Goal: Task Accomplishment & Management: Manage account settings

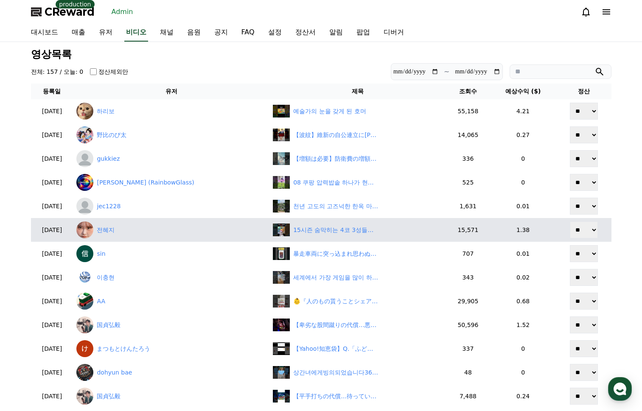
click at [127, 242] on td "전혜지" at bounding box center [171, 230] width 197 height 24
click at [129, 232] on link "전혜지" at bounding box center [171, 230] width 190 height 17
click at [127, 230] on link "전혜지" at bounding box center [171, 230] width 190 height 17
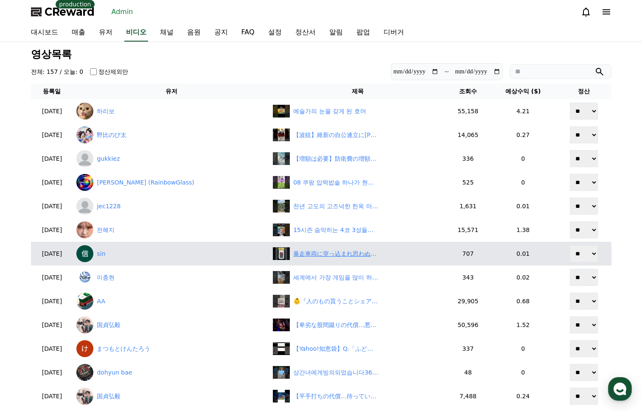
click at [340, 252] on div "暴走車両に突っ込まれ思わぬバズり" at bounding box center [335, 254] width 85 height 9
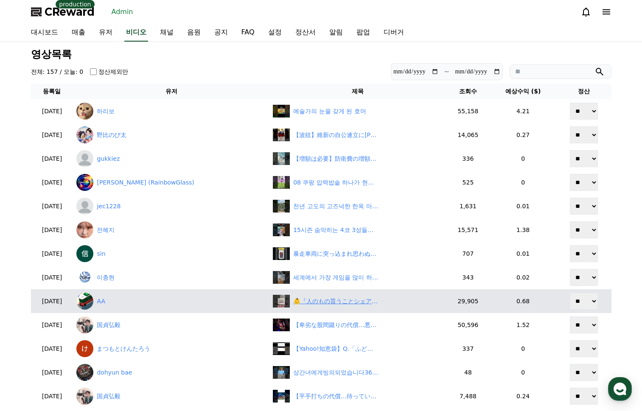
click at [318, 301] on div "👶『人のもの貰うことシェアって言うの？』 #shorts" at bounding box center [335, 301] width 85 height 9
click at [118, 305] on link "AA" at bounding box center [171, 301] width 190 height 17
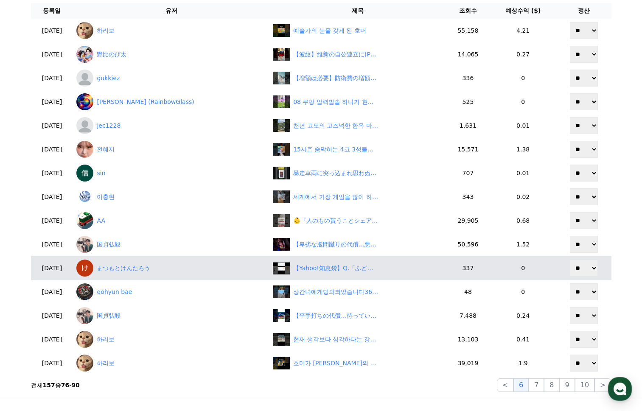
scroll to position [85, 0]
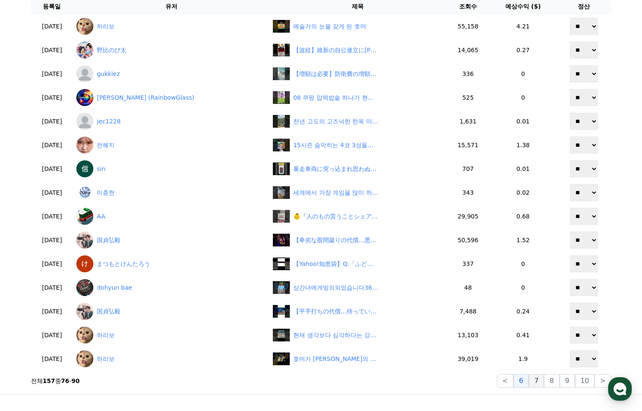
click at [544, 382] on button "7" at bounding box center [536, 381] width 15 height 14
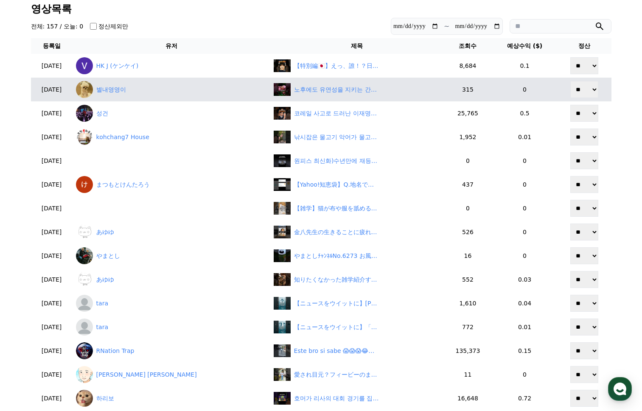
scroll to position [42, 0]
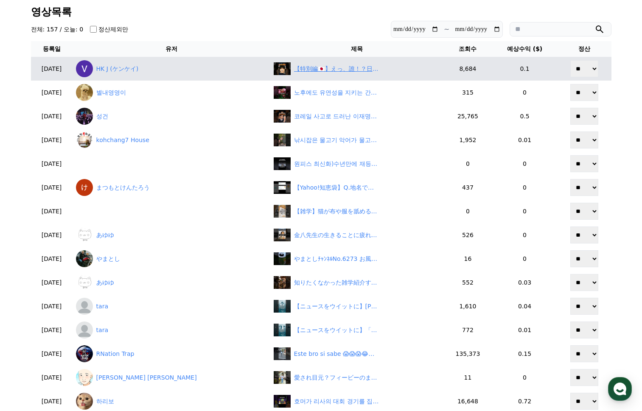
click at [294, 67] on div "【特別編🇯🇵】えっ、誰！？日本芸能人が衝撃の変化😱｜ビフォーアフター第10弾" at bounding box center [336, 69] width 85 height 9
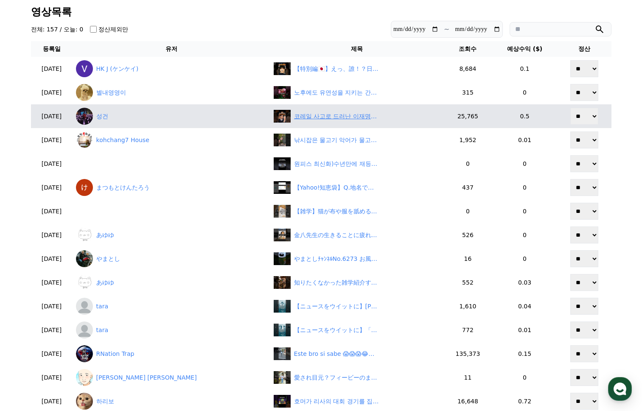
click at [304, 117] on div "코레일 사고로 드러난 이재명의 모순된 태도" at bounding box center [336, 116] width 85 height 9
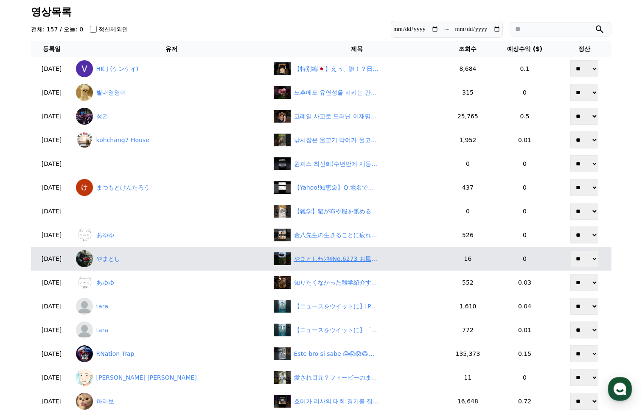
click at [294, 261] on div "やまとしﾁｬﾝﾈﾙNo.6273 お風呂上がりのｱﾙｺｰﾙ補給でーす🤩" at bounding box center [336, 259] width 85 height 9
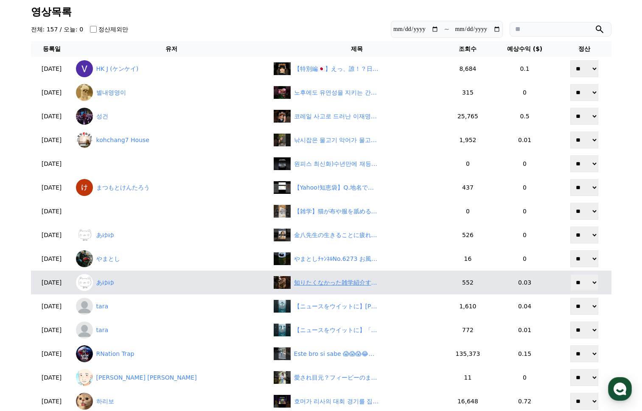
click at [304, 281] on div "知りたくなかった雑学紹介するで！#shorts" at bounding box center [336, 282] width 85 height 9
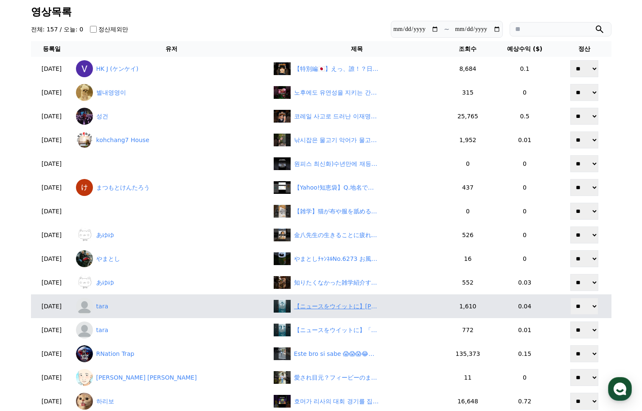
click at [294, 309] on div "【ニュースをウイットに】田嶋陽子氏 失われた30年の原因に持論も…田原総一朗氏ピシャリ「そんな時代は終わった！」　#shorts　#田嶋陽子　#失われた30年…" at bounding box center [336, 306] width 85 height 9
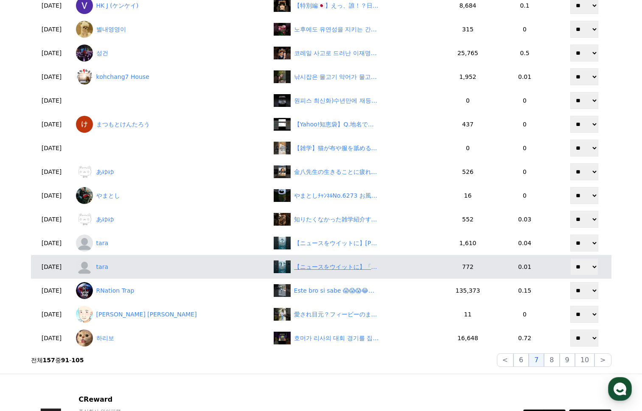
scroll to position [127, 0]
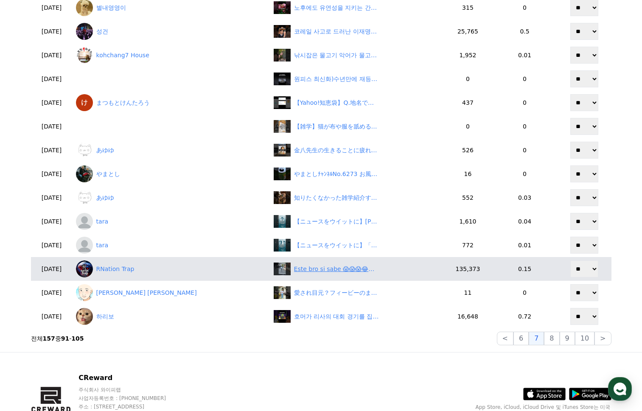
click at [294, 268] on div "Este bro si sabe 😱😱😱😂😂😂" at bounding box center [336, 269] width 85 height 9
click at [143, 272] on link "RNation Trap" at bounding box center [171, 269] width 191 height 17
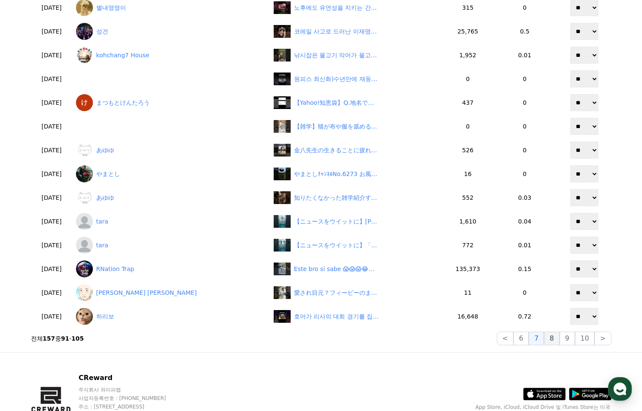
click at [553, 337] on button "8" at bounding box center [551, 339] width 15 height 14
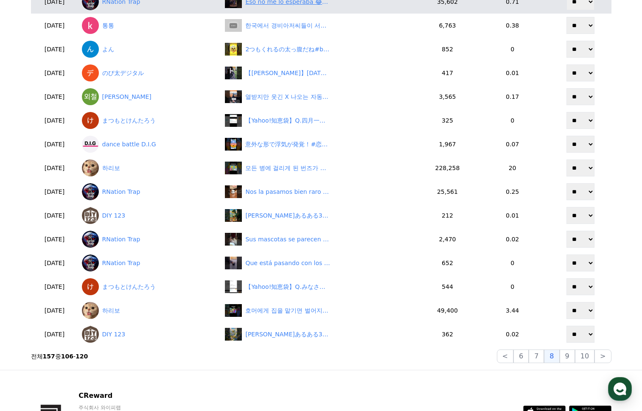
scroll to position [0, 0]
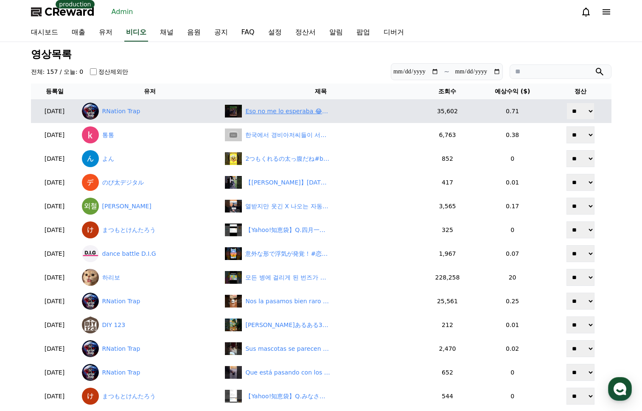
click at [302, 114] on div "Eso no me lo esperaba 😂😂😂😱" at bounding box center [287, 111] width 85 height 9
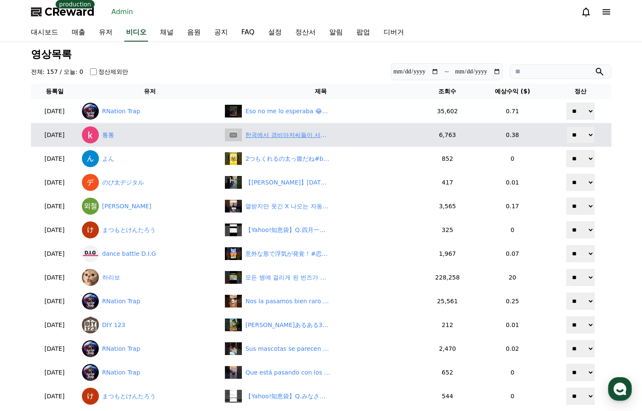
click at [302, 134] on div "한국에서 경비아저씨들이 서러운 이유.." at bounding box center [287, 135] width 85 height 9
click at [124, 134] on link "통통" at bounding box center [150, 135] width 137 height 17
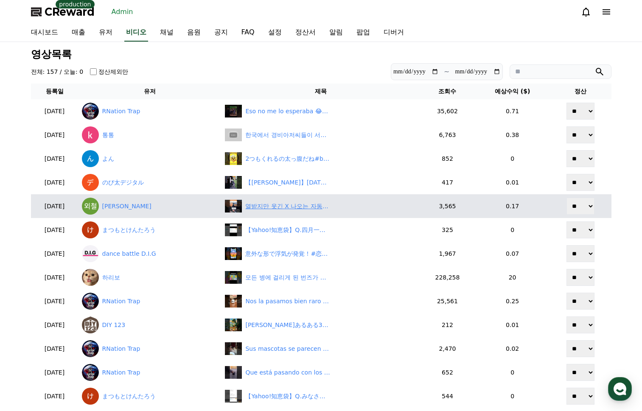
click at [305, 204] on div "열받지만 웃긴 X 나오는 자동차 자키 사고 #우스운 #자동차 #재미난 #자키 #사고 #CAR #Jack #accident #funny #sca…" at bounding box center [287, 206] width 85 height 9
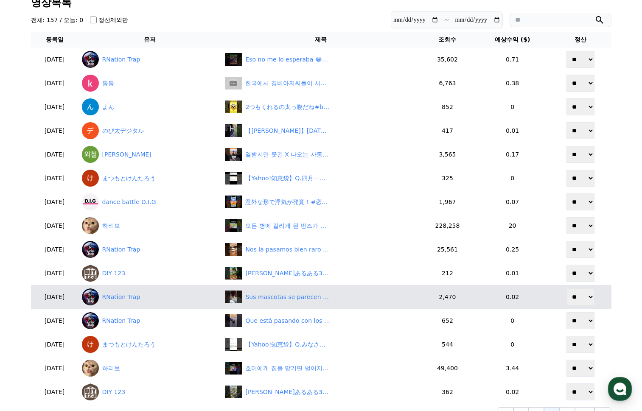
scroll to position [85, 0]
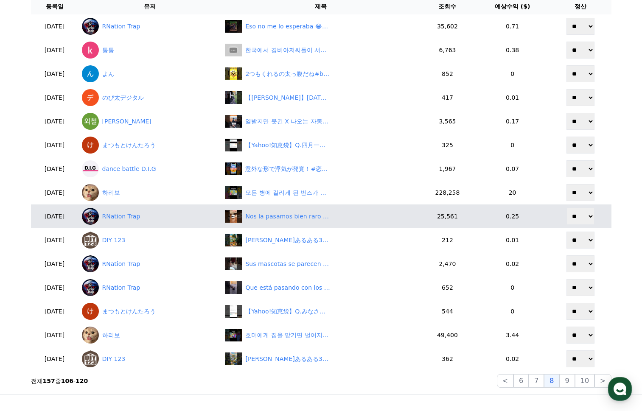
click at [289, 222] on div "Nos la pasamos bien raro 😂😂😂 via martinlondonob ❤️" at bounding box center [320, 216] width 191 height 13
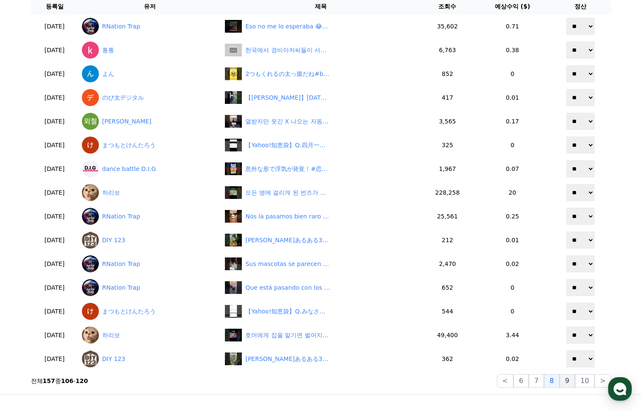
click at [568, 381] on button "9" at bounding box center [567, 381] width 15 height 14
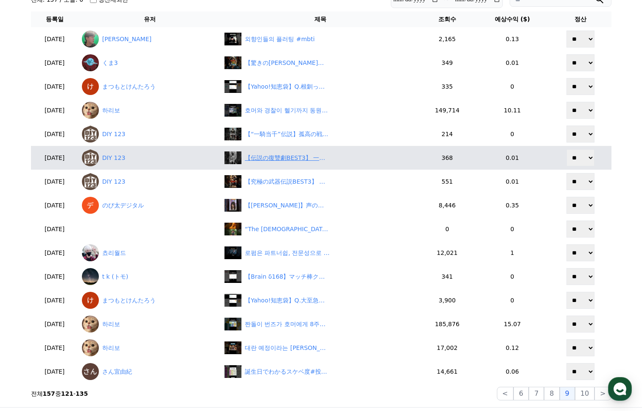
scroll to position [0, 0]
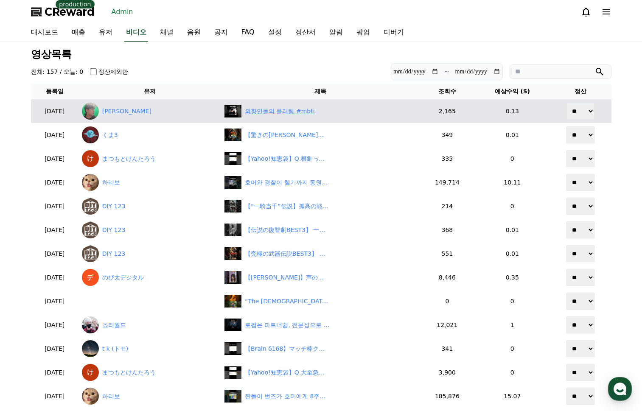
click at [300, 115] on div "외향인들의 플러팅 #mbti" at bounding box center [280, 111] width 70 height 9
click at [125, 105] on link "황영영" at bounding box center [150, 111] width 136 height 17
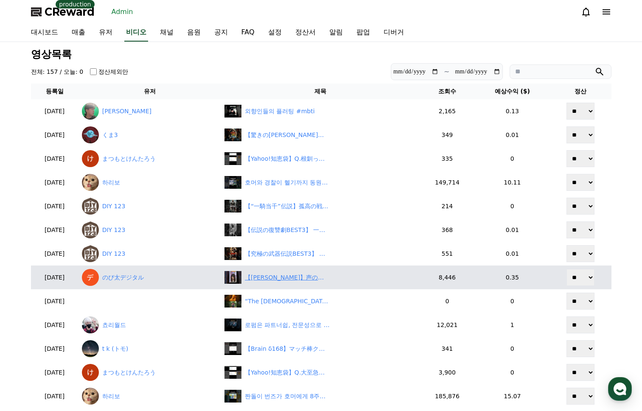
click at [309, 278] on div "【小川千奈】声の調子が悪く異界へ飛ばされそうな次枠案内をする美人お天気キャスターおせん【ウェザーニュースLiVE切り抜き】 #かわいい" at bounding box center [287, 277] width 85 height 9
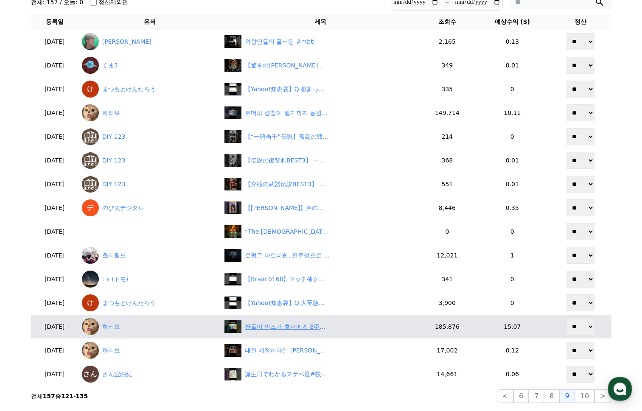
scroll to position [85, 0]
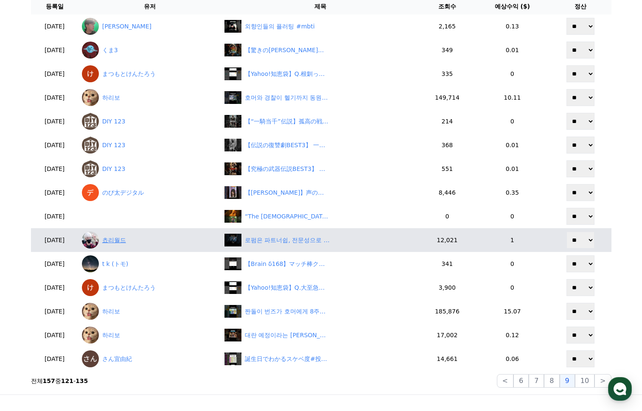
click at [136, 241] on link "쵸리월드" at bounding box center [150, 240] width 136 height 17
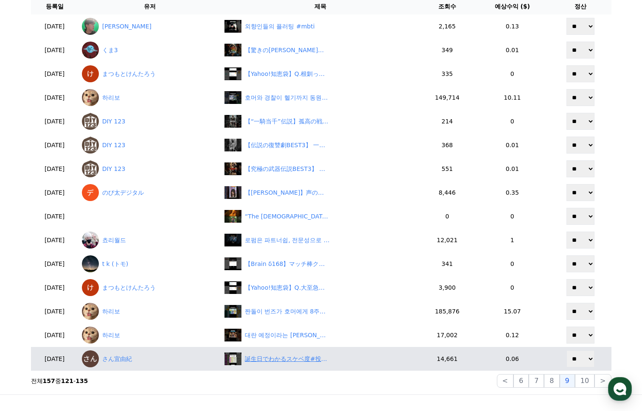
click at [325, 363] on div "誕生日でわかるスケベ度#投資#転職#貯金" at bounding box center [287, 359] width 85 height 9
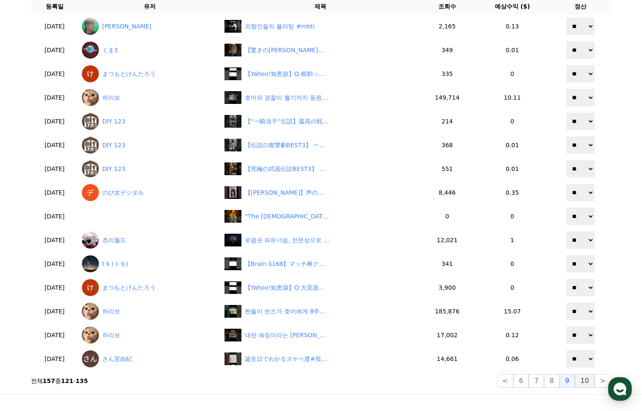
click at [591, 382] on button "10" at bounding box center [585, 381] width 20 height 14
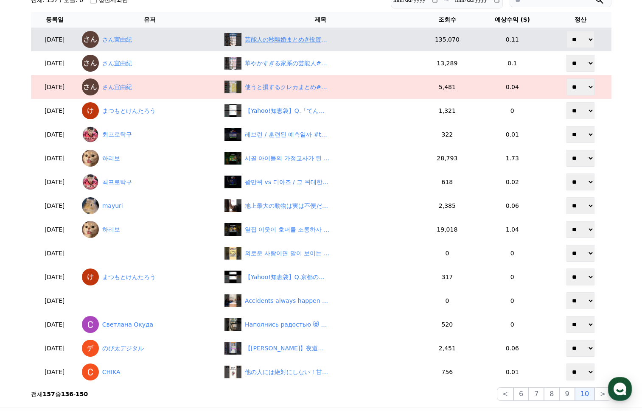
scroll to position [42, 0]
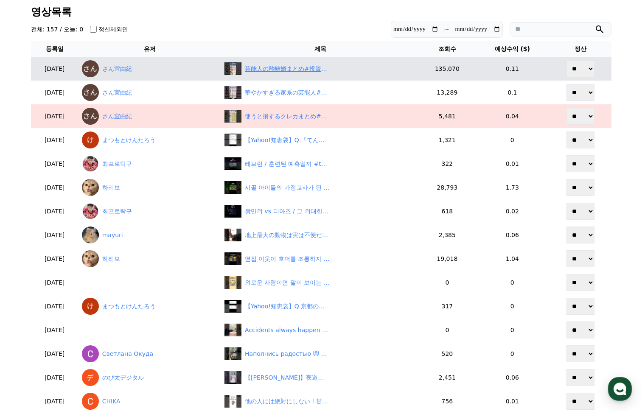
click at [300, 71] on div "芸能人の秒離婚まとめ#投資#転職#貯金" at bounding box center [287, 69] width 85 height 9
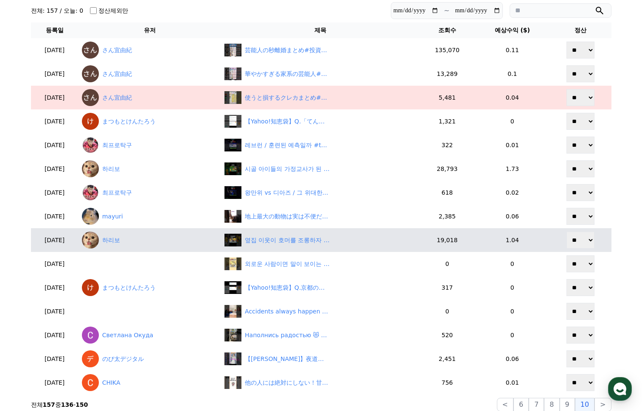
scroll to position [127, 0]
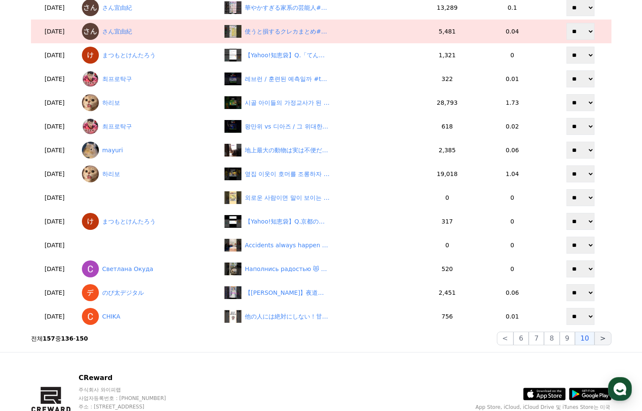
click at [608, 338] on button ">" at bounding box center [603, 339] width 17 height 14
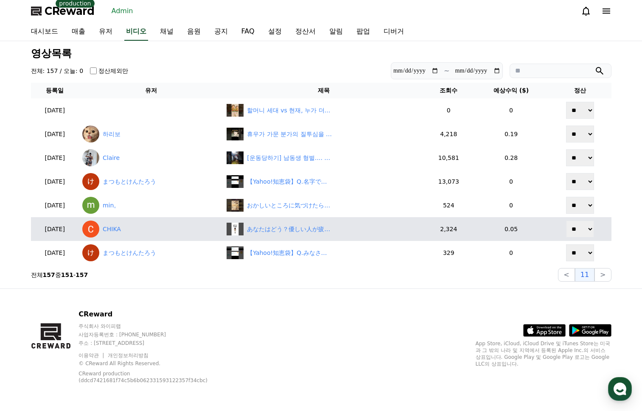
scroll to position [1, 0]
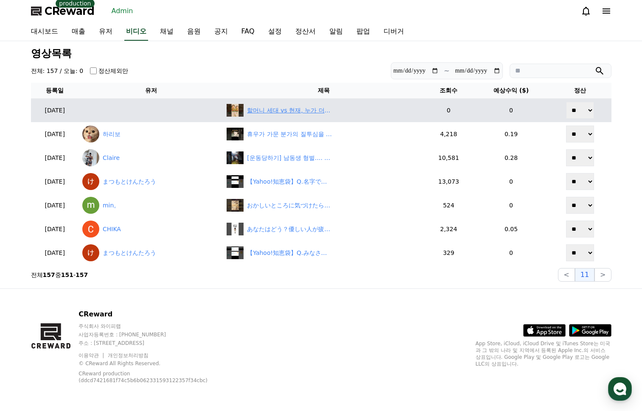
click at [303, 111] on div "할머니 세대 vs 현재, 누가 더 건강할까? #노후건강 #건강한중년 #노후준비 #노후지혜 #건강정보 #노인건강 #시니어건강 #장수비결" at bounding box center [289, 110] width 85 height 9
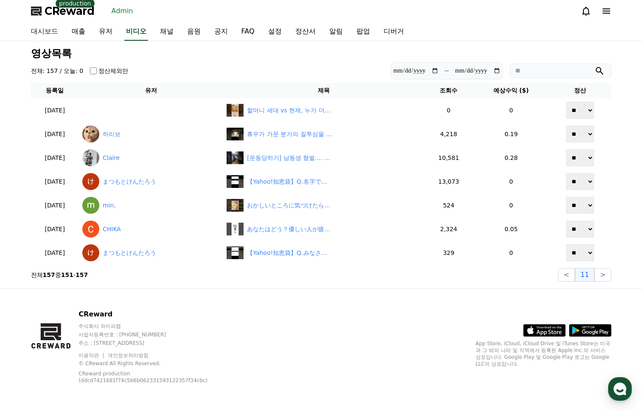
click at [34, 30] on link "대시보드" at bounding box center [44, 32] width 41 height 18
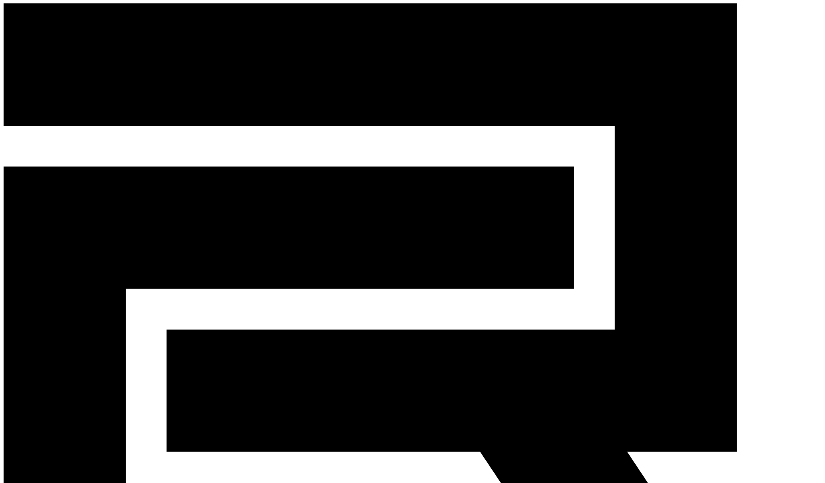
click at [197, 8] on div "CReward production Admin" at bounding box center [412, 329] width 818 height 652
paste input "**********"
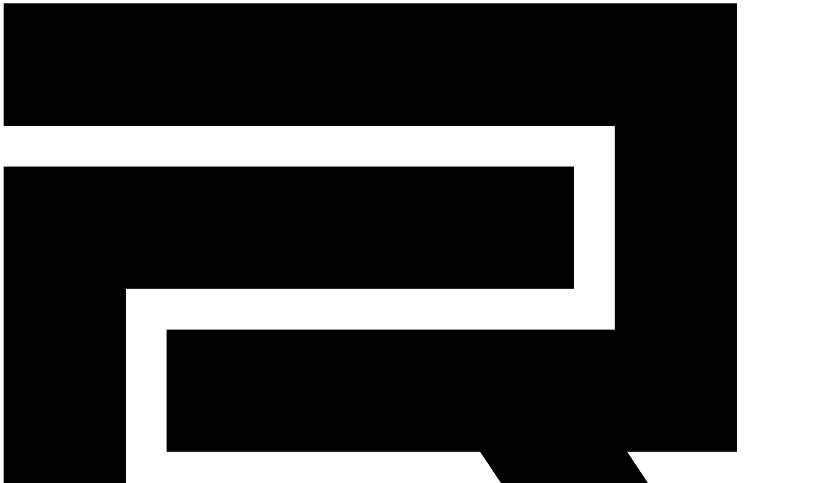
scroll to position [0, 48]
type input "**********"
paste input "**********"
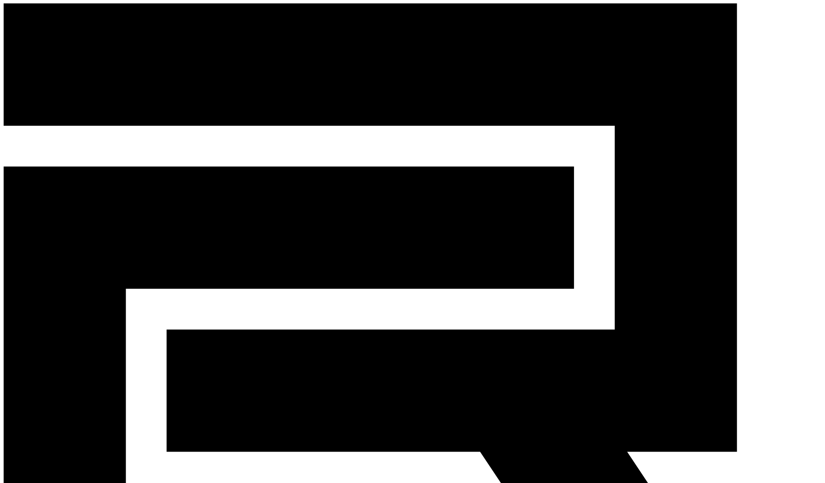
scroll to position [0, 48]
paste input
type input "**********"
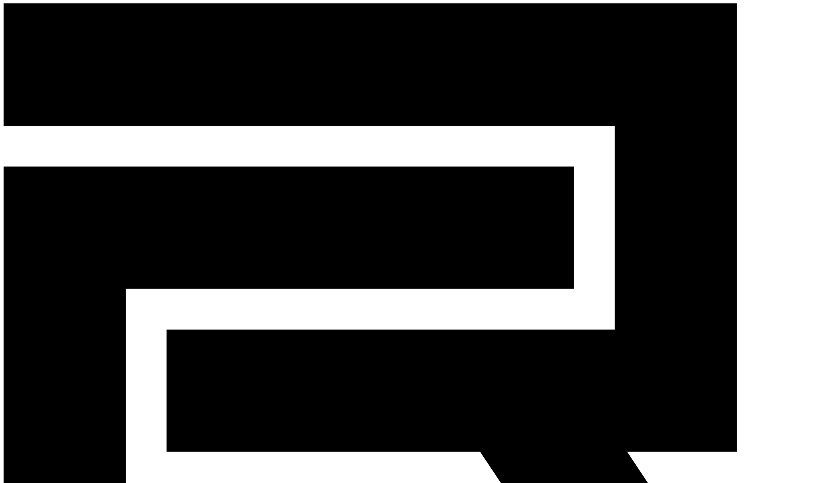
drag, startPoint x: 509, startPoint y: 115, endPoint x: 431, endPoint y: 115, distance: 78.5
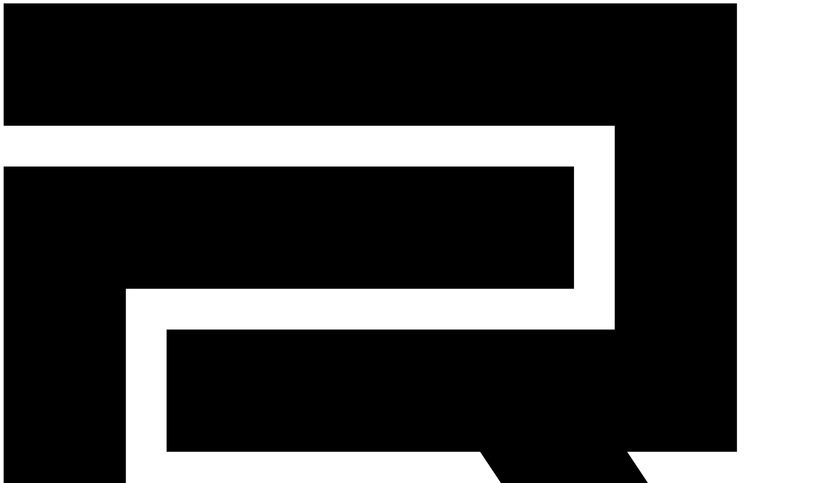
copy tr "1분컷 pajuquick@naver.com"
select select "*******"
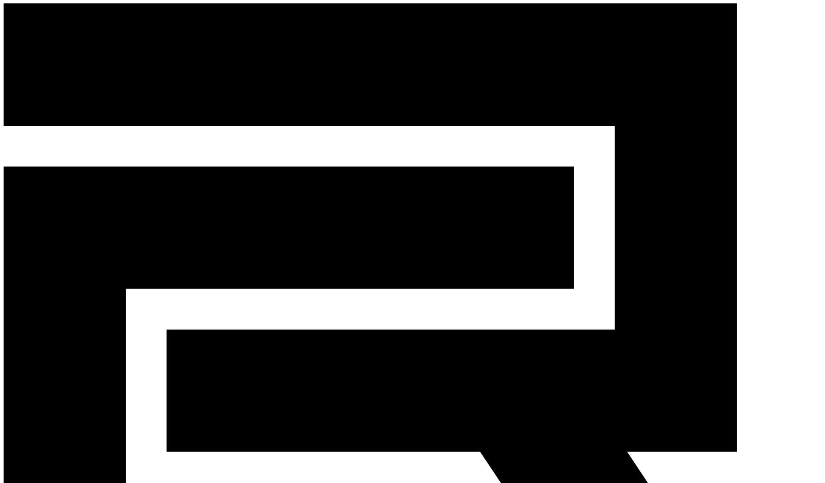
drag, startPoint x: 267, startPoint y: 37, endPoint x: 262, endPoint y: 36, distance: 5.2
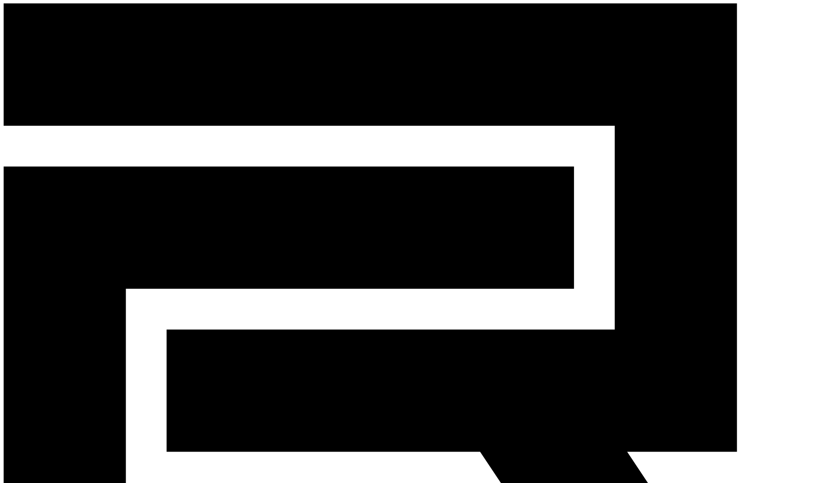
paste input "**********"
type input "**********"
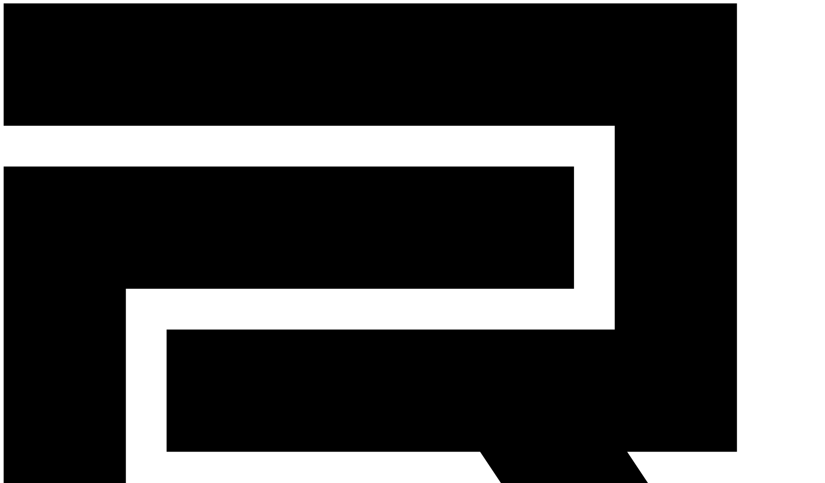
select select
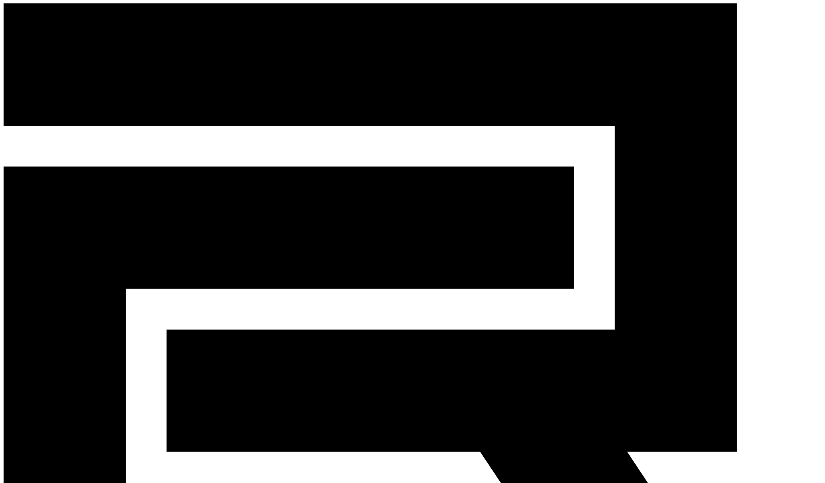
paste input "**********"
type input "**********"
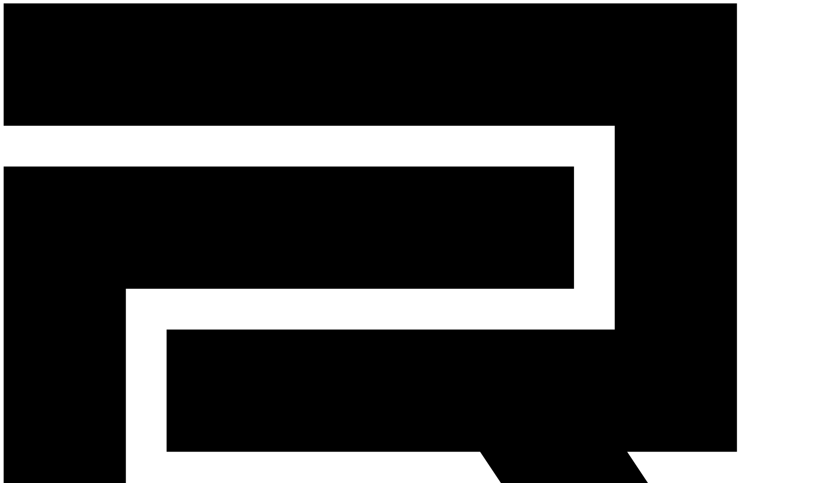
select select
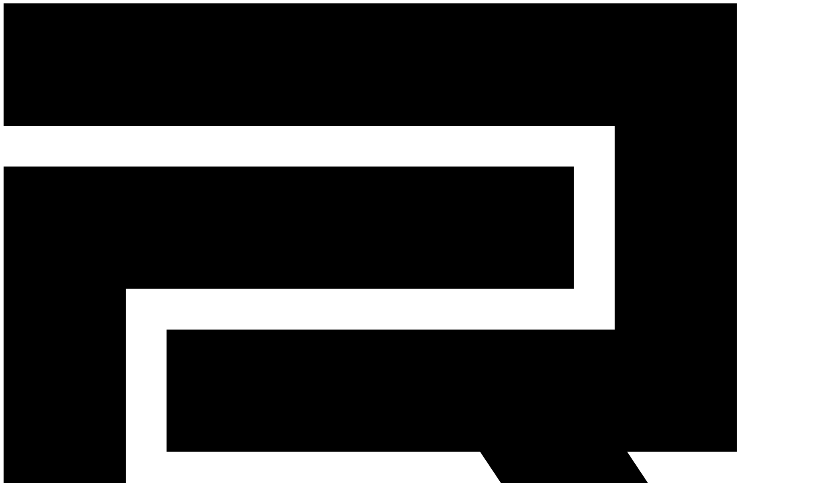
paste input "**********"
type input "**********"
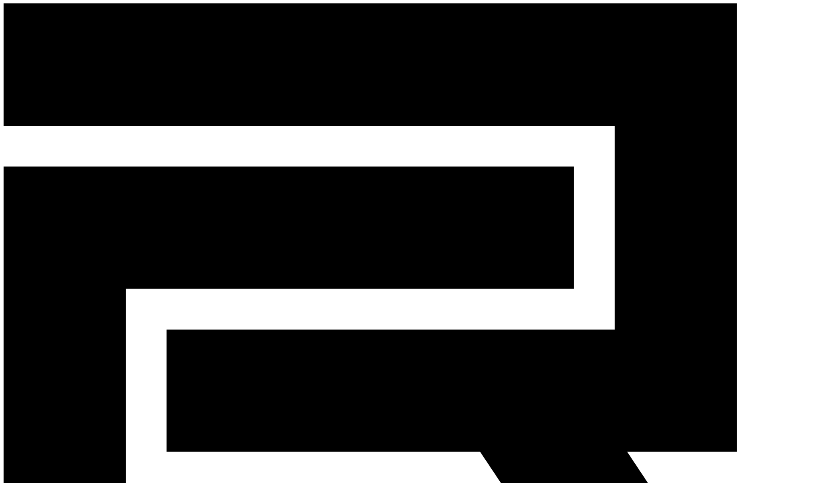
paste input "**********"
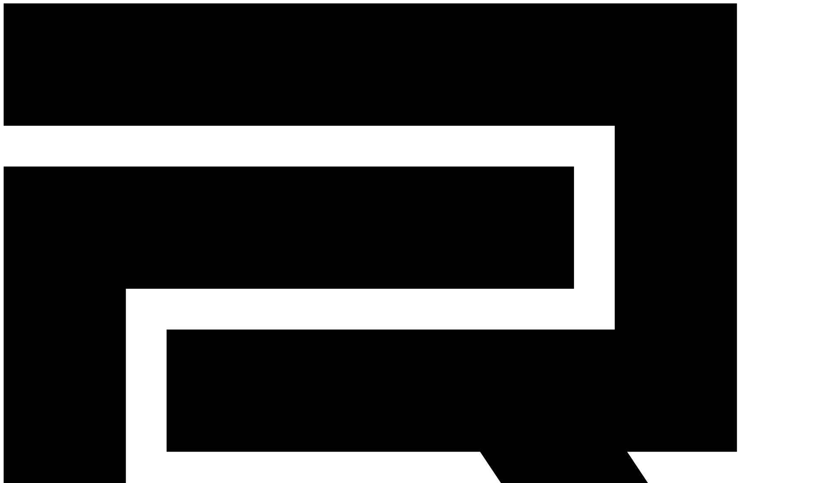
paste input
type input "**********"
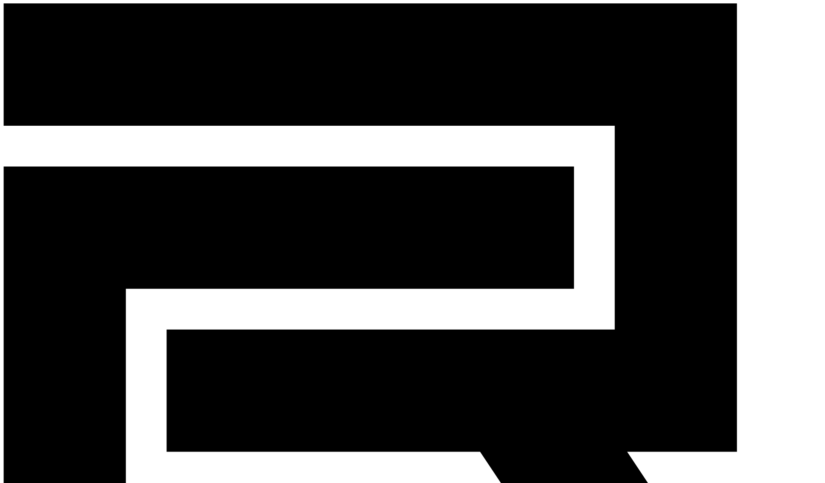
drag, startPoint x: 436, startPoint y: 302, endPoint x: 430, endPoint y: 296, distance: 8.1
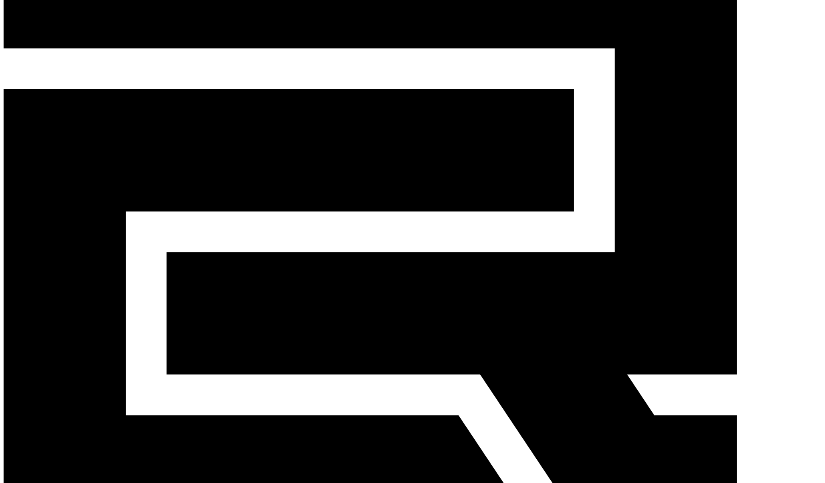
scroll to position [85, 0]
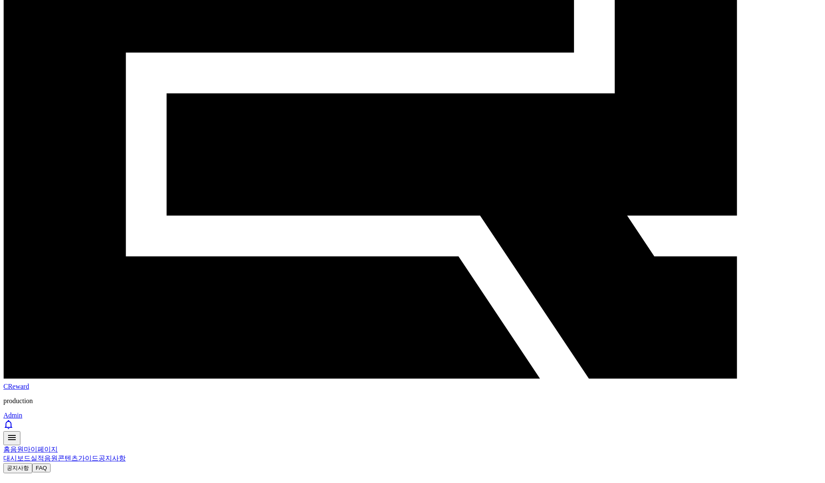
scroll to position [333, 0]
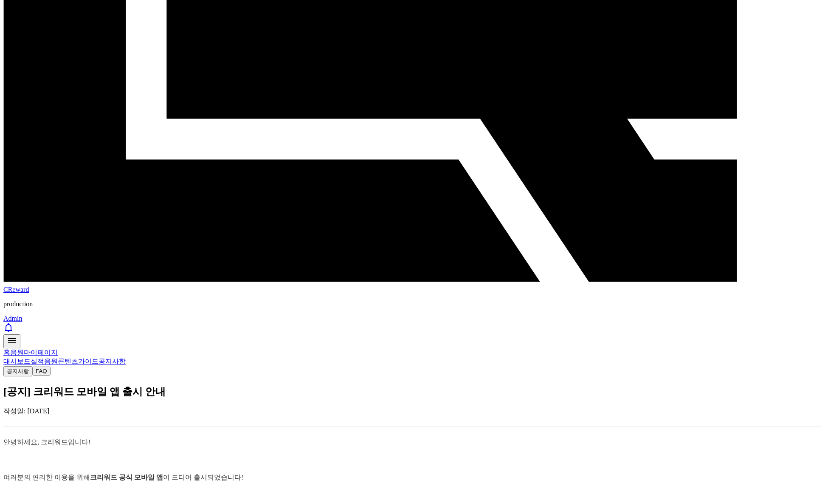
drag, startPoint x: 347, startPoint y: 220, endPoint x: 360, endPoint y: 216, distance: 13.2
drag, startPoint x: 362, startPoint y: 216, endPoint x: 112, endPoint y: 45, distance: 303.2
copy div "📱 앱 다운로드 방법 IOS 앱스토어 또는 구글 플레이스토어에서 ‘Creward’를 검색하세요. 또는 아래 링크를 통해 바로 다운로드하실 수 …"
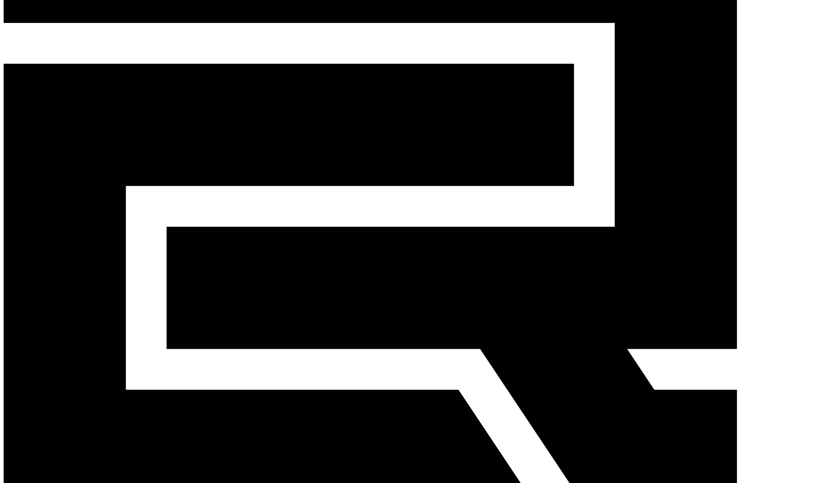
scroll to position [78, 0]
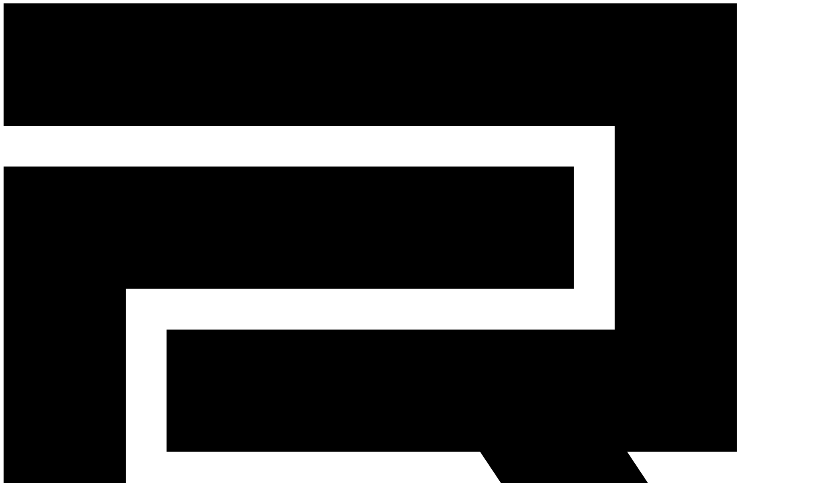
paste input "**********"
type input "**********"
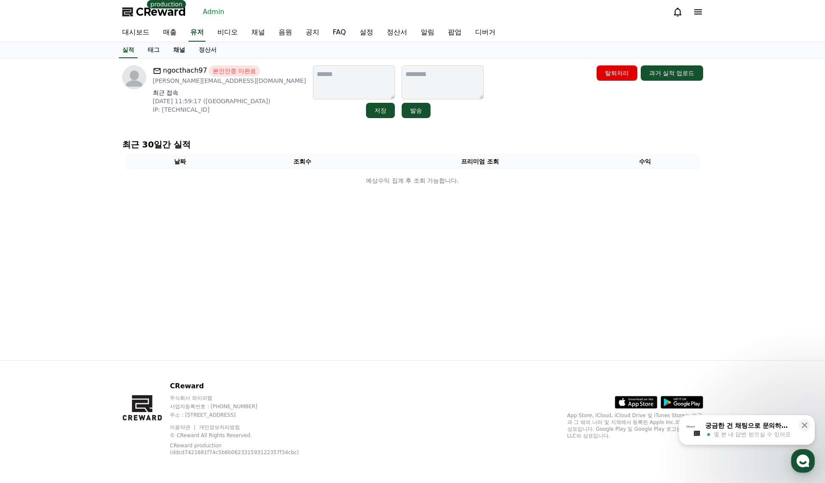
click at [185, 51] on link "채널" at bounding box center [178, 50] width 25 height 16
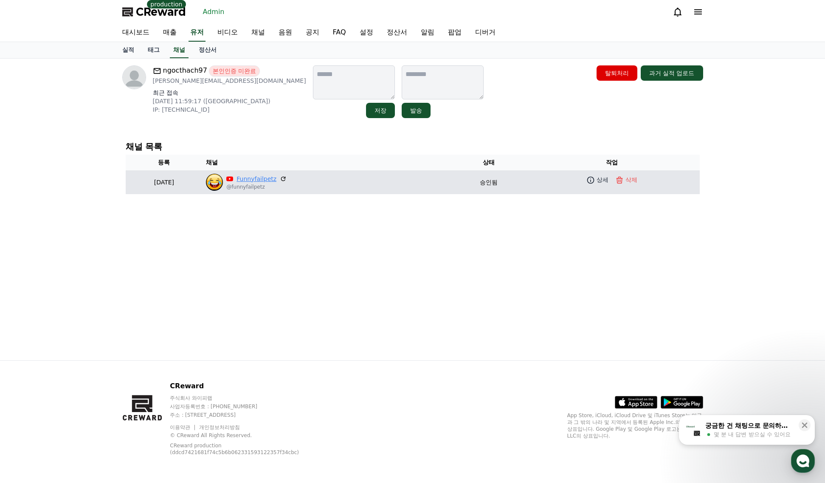
click at [276, 175] on link "Funnyfailpetz" at bounding box center [256, 178] width 40 height 9
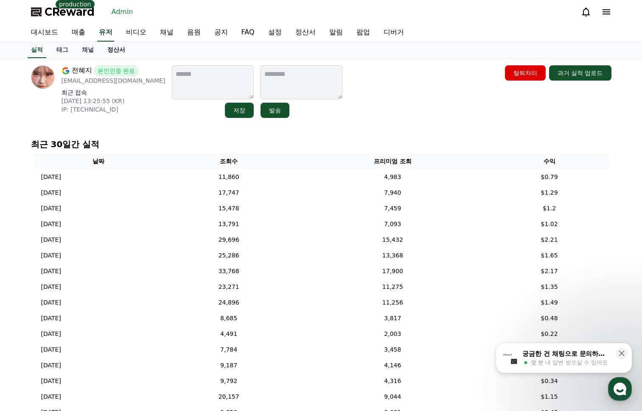
click at [112, 51] on link "정산서" at bounding box center [116, 50] width 31 height 16
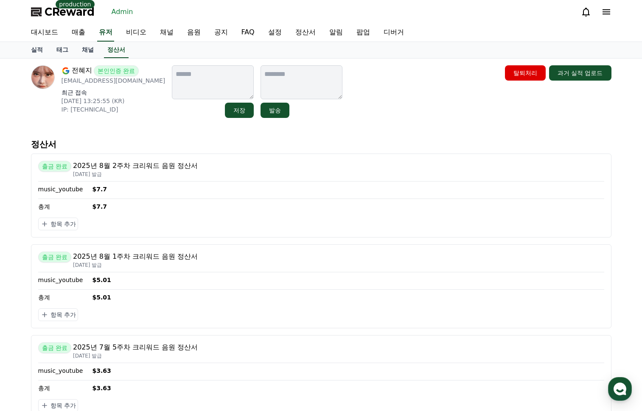
click at [400, 107] on div "전혜지 본인인증 완료 haeji524@naver.com 최근 접속 2025-07-23 13:25:55 (KR) IP: 183.100.199.7…" at bounding box center [321, 91] width 581 height 53
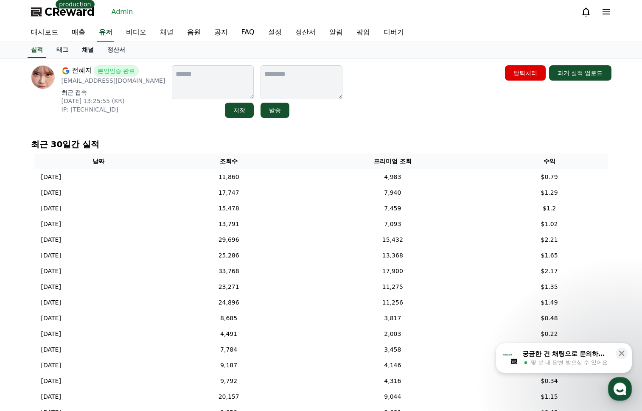
click at [97, 47] on link "채널" at bounding box center [87, 50] width 25 height 16
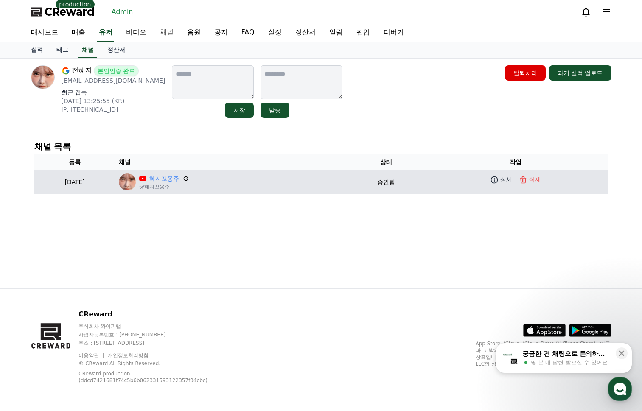
click at [183, 174] on div "혜지꼬옹주 @혜지꼬옹주" at bounding box center [232, 182] width 227 height 17
click at [179, 180] on link "혜지꼬옹주" at bounding box center [164, 178] width 30 height 9
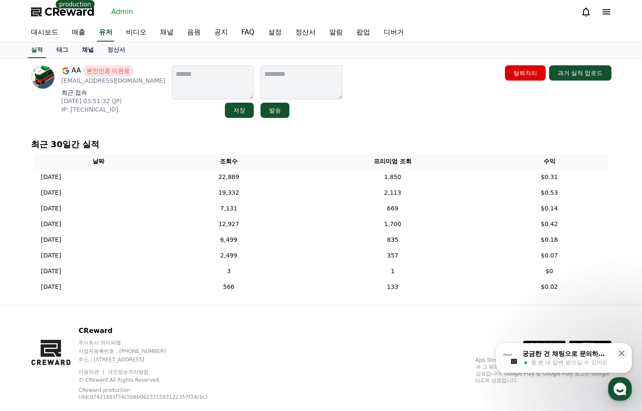
click at [84, 51] on link "채널" at bounding box center [87, 50] width 25 height 16
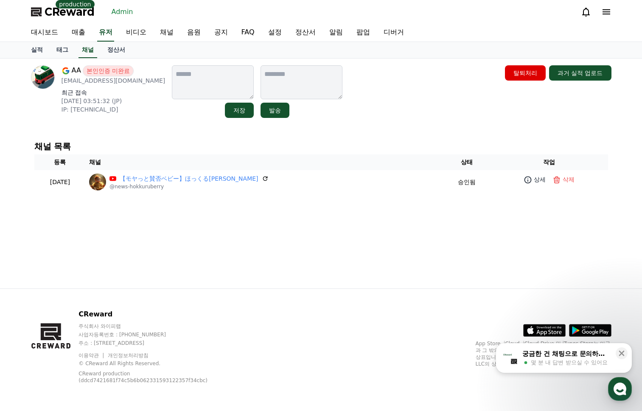
click at [163, 130] on div "AA 본인인증 미완료 j.72k.7272@gmail.com 최근 접속 2025-08-14 03:51:32 (JP) IP: 2409:12:4aa…" at bounding box center [321, 174] width 594 height 230
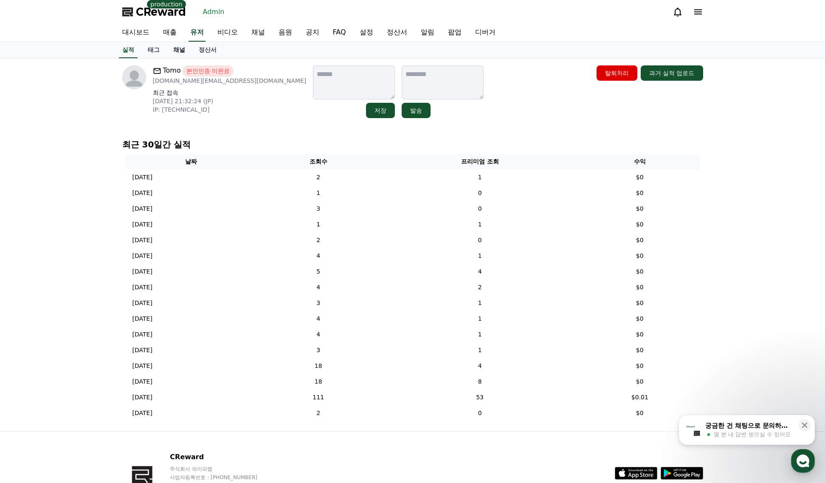
click at [184, 48] on link "채널" at bounding box center [178, 50] width 25 height 16
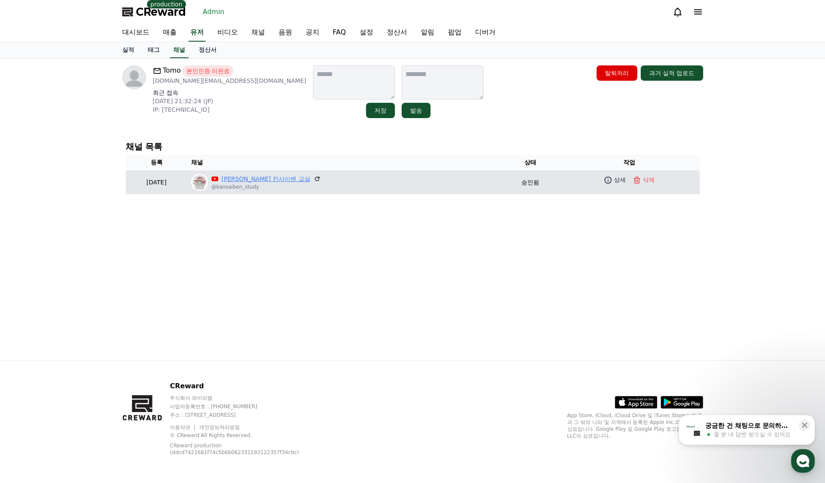
click at [287, 177] on link "[PERSON_NAME] 칸사이벤 교실" at bounding box center [266, 178] width 89 height 9
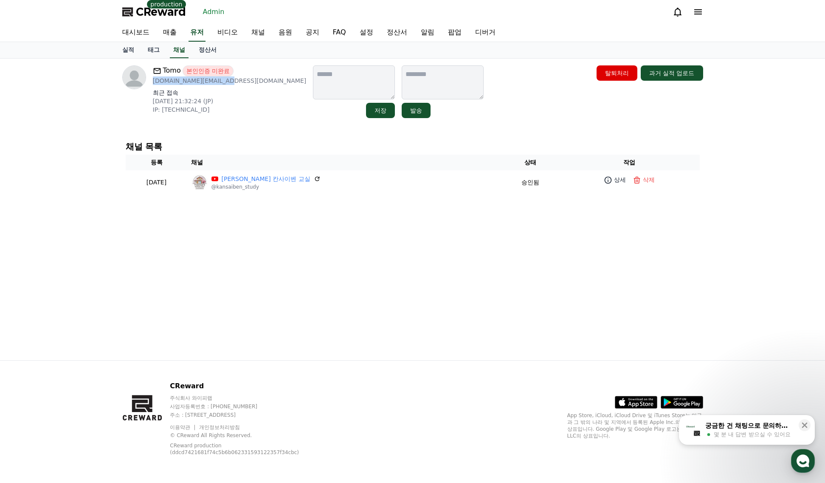
drag, startPoint x: 226, startPoint y: 83, endPoint x: 153, endPoint y: 84, distance: 73.0
click at [153, 84] on p "[DOMAIN_NAME][EMAIL_ADDRESS][DOMAIN_NAME]" at bounding box center [230, 80] width 154 height 8
copy p "[DOMAIN_NAME][EMAIL_ADDRESS][DOMAIN_NAME]"
click at [197, 33] on link "유저" at bounding box center [196, 33] width 17 height 18
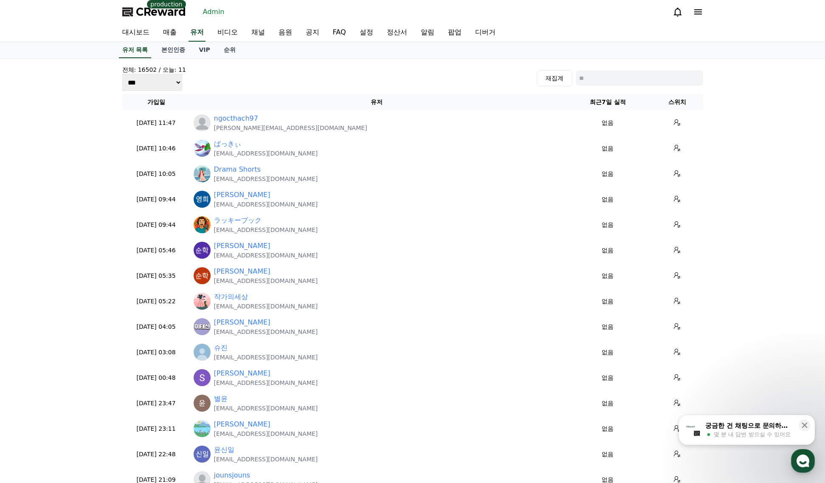
click at [617, 82] on input at bounding box center [639, 77] width 127 height 15
paste input "**********"
type input "**********"
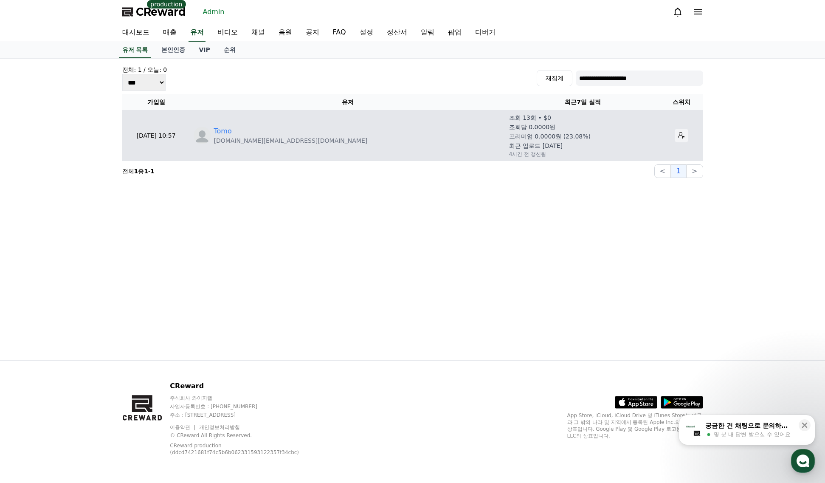
click at [678, 136] on icon at bounding box center [681, 135] width 7 height 7
